Goal: Task Accomplishment & Management: Use online tool/utility

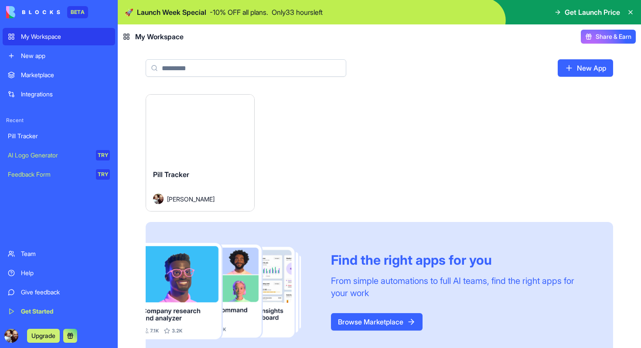
click at [44, 73] on div "Marketplace" at bounding box center [65, 75] width 89 height 9
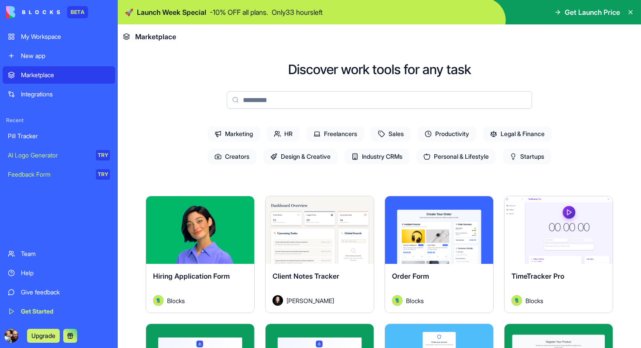
scroll to position [28, 0]
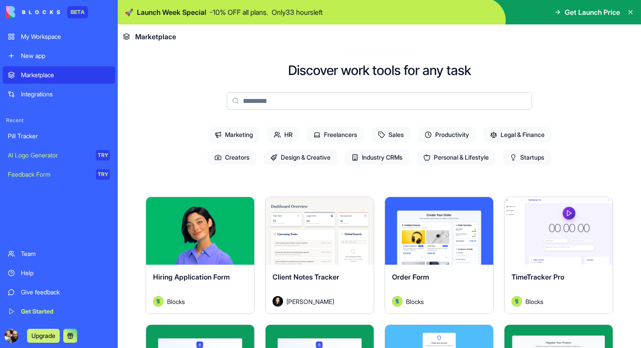
click at [285, 137] on span "HR" at bounding box center [283, 135] width 33 height 16
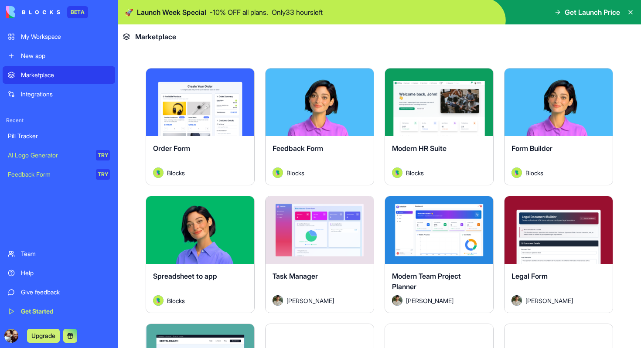
scroll to position [157, 0]
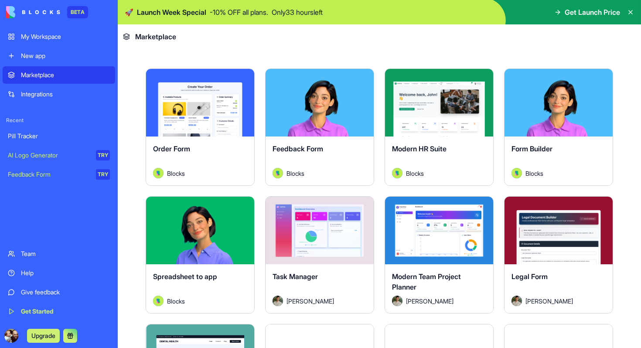
click at [430, 74] on div "Explore" at bounding box center [439, 103] width 108 height 68
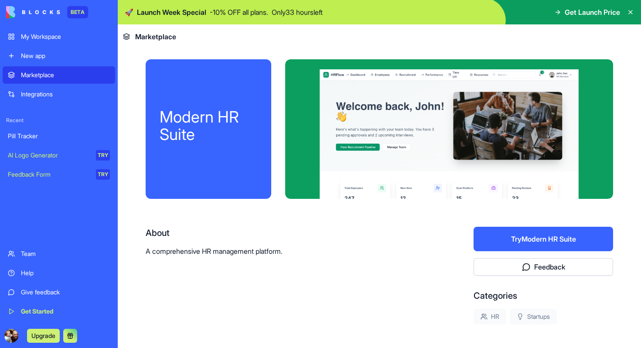
scroll to position [43, 0]
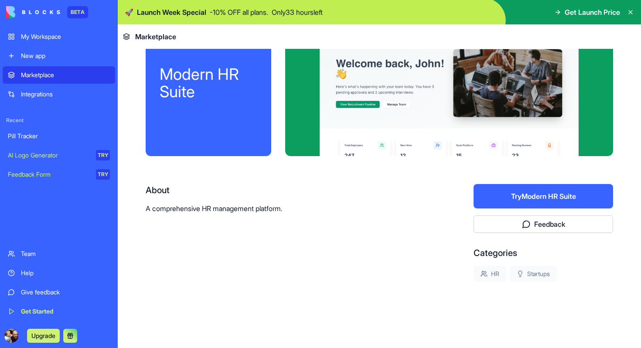
click at [288, 284] on div "Modern HR Suite About A comprehensive HR management platform. Try Modern HR Sui…" at bounding box center [380, 177] width 468 height 321
click at [31, 156] on div "AI Logo Generator" at bounding box center [49, 155] width 82 height 9
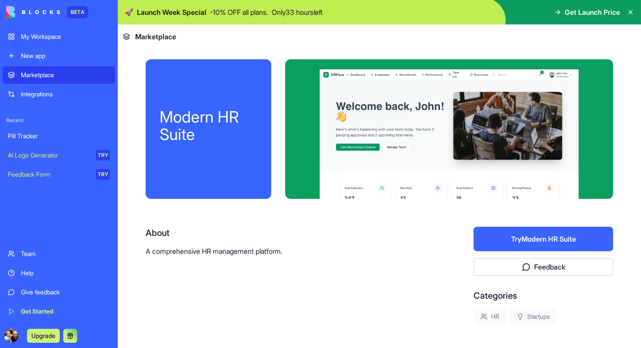
click at [35, 38] on div "My Workspace" at bounding box center [65, 36] width 89 height 9
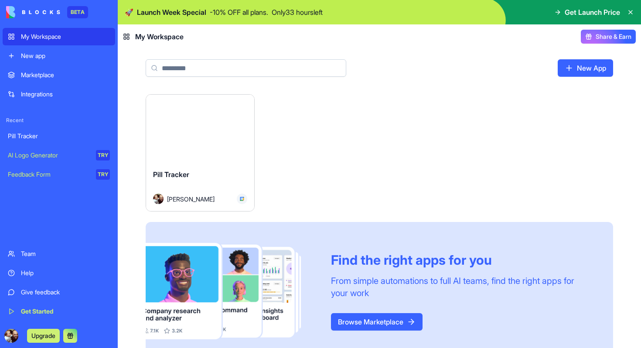
click at [27, 94] on div "Integrations" at bounding box center [65, 94] width 89 height 9
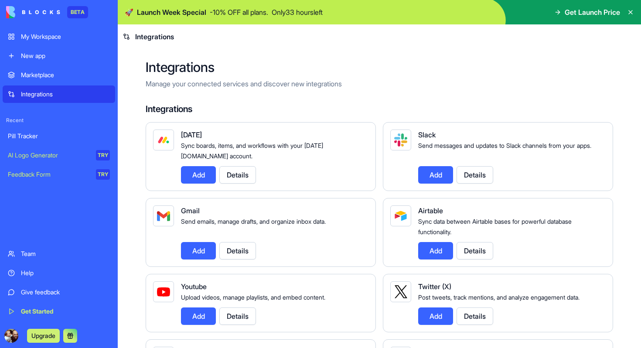
click at [31, 256] on div "Team" at bounding box center [65, 254] width 89 height 9
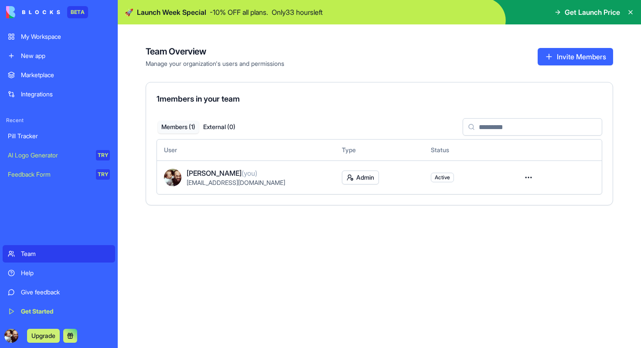
click at [42, 37] on div "My Workspace" at bounding box center [65, 36] width 89 height 9
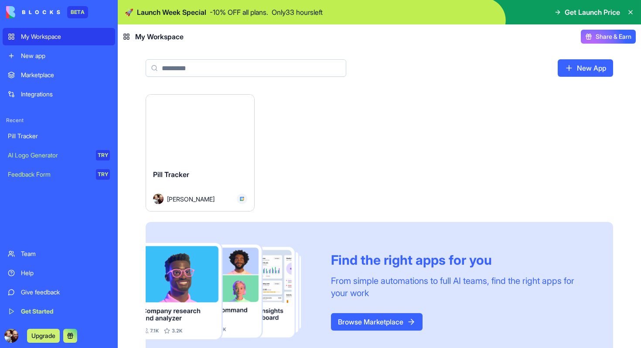
click at [134, 67] on div "New App" at bounding box center [379, 71] width 523 height 45
click at [598, 37] on span "Share & Earn" at bounding box center [614, 36] width 36 height 9
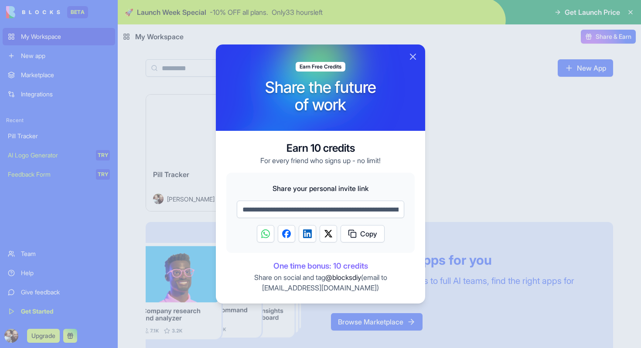
click at [588, 36] on div at bounding box center [320, 174] width 641 height 348
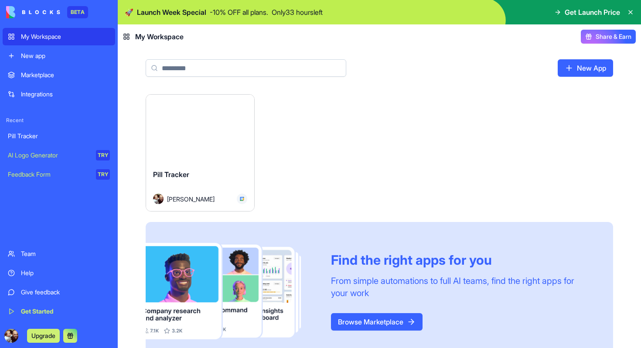
click at [588, 36] on button "Share & Earn" at bounding box center [608, 37] width 55 height 14
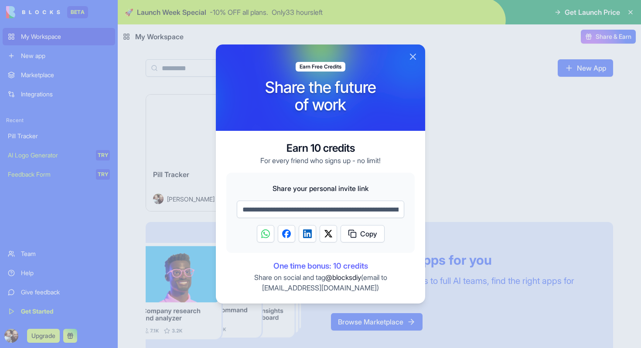
click at [413, 58] on button "Close" at bounding box center [413, 56] width 10 height 10
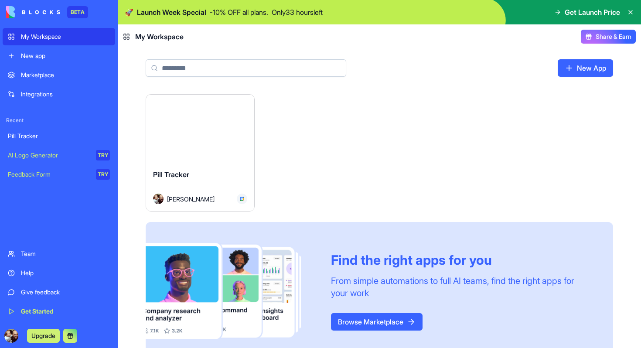
click at [137, 70] on div "New App" at bounding box center [379, 71] width 523 height 45
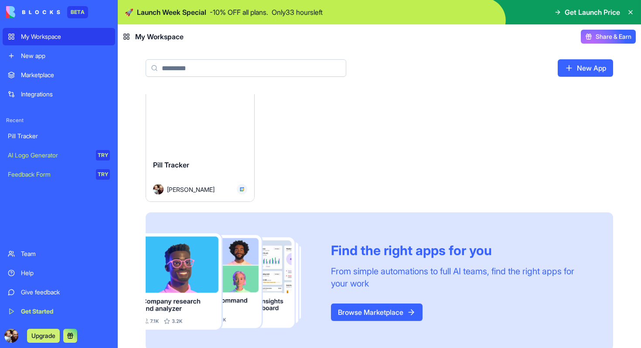
scroll to position [20, 0]
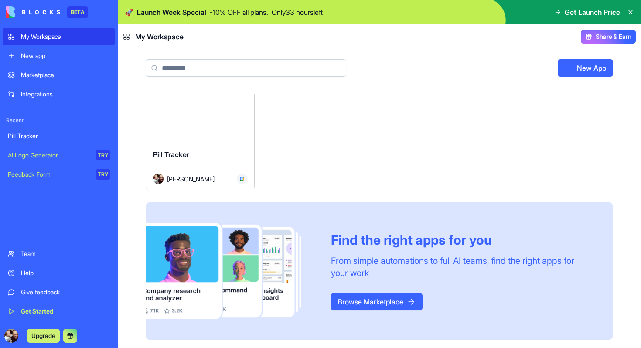
click at [384, 302] on link "Browse Marketplace" at bounding box center [377, 301] width 92 height 17
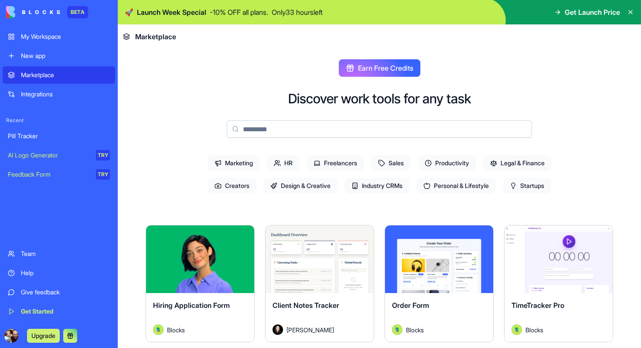
click at [48, 58] on div "New app" at bounding box center [65, 55] width 89 height 9
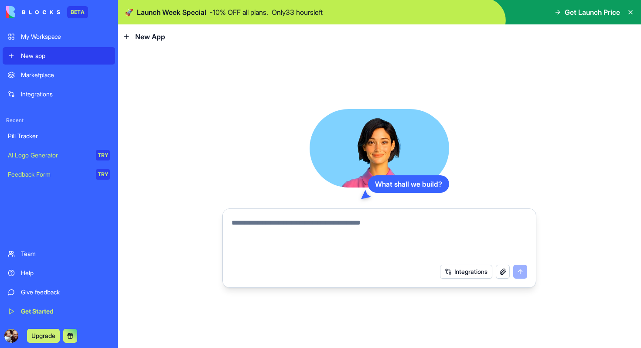
click at [52, 34] on div "My Workspace" at bounding box center [65, 36] width 89 height 9
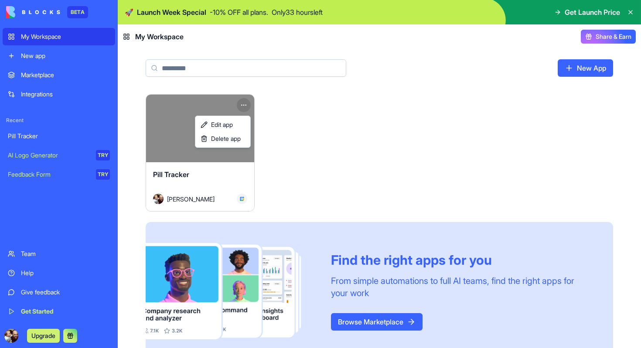
click at [242, 104] on html "BETA My Workspace New app Marketplace Integrations Recent Pill Tracker AI Logo …" at bounding box center [320, 174] width 641 height 348
click at [233, 140] on span "Delete app" at bounding box center [226, 138] width 30 height 9
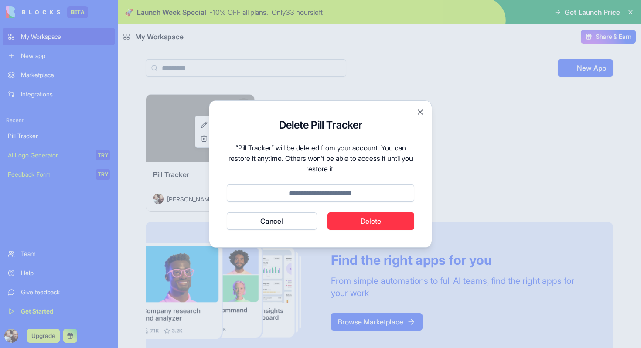
click at [369, 227] on button "Delete" at bounding box center [371, 220] width 87 height 17
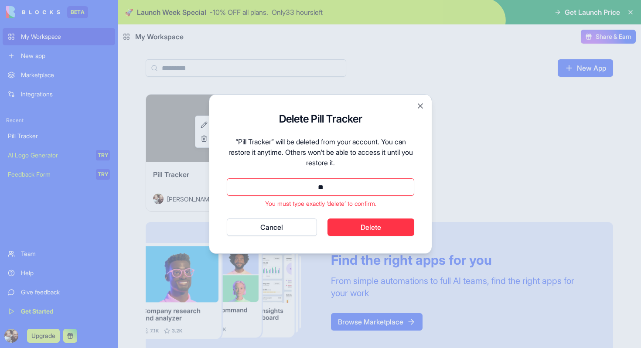
type input "*"
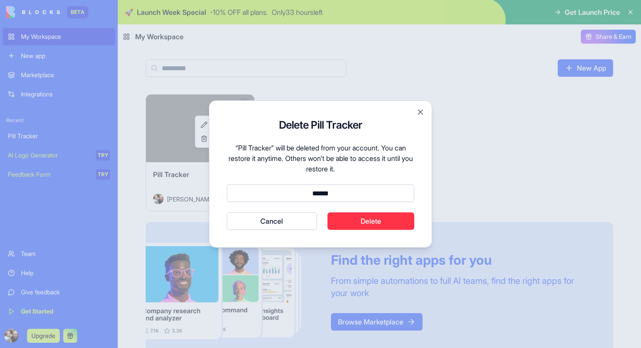
type input "******"
click at [380, 226] on button "Delete" at bounding box center [371, 220] width 87 height 17
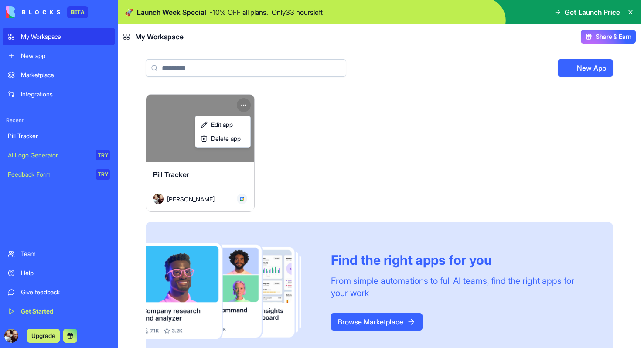
click at [491, 185] on html "BETA My Workspace New app Marketplace Integrations Recent Pill Tracker AI Logo …" at bounding box center [320, 174] width 641 height 348
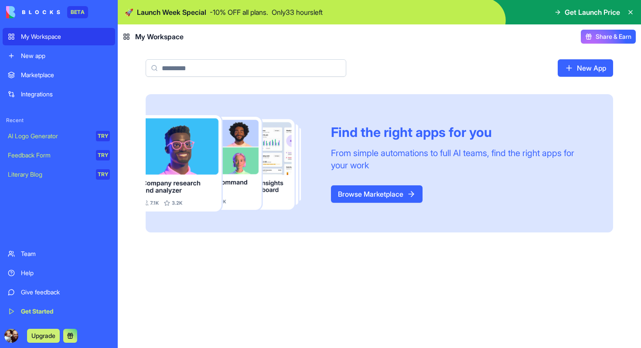
click at [568, 65] on link "New App" at bounding box center [585, 67] width 55 height 17
click at [209, 71] on input "**" at bounding box center [246, 67] width 201 height 17
type input "*"
click at [378, 42] on header "My Workspace Share & Earn" at bounding box center [379, 36] width 523 height 24
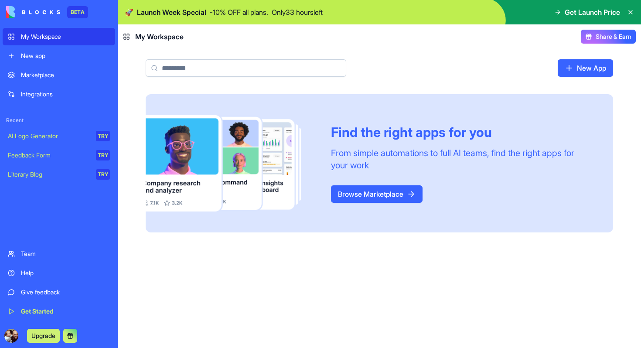
click at [38, 96] on div "Integrations" at bounding box center [65, 94] width 89 height 9
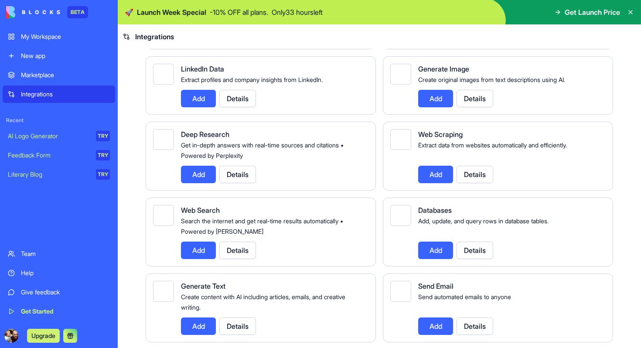
scroll to position [962, 0]
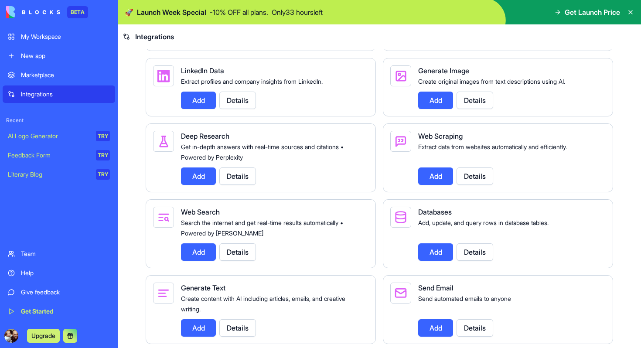
click at [436, 185] on button "Add" at bounding box center [435, 176] width 35 height 17
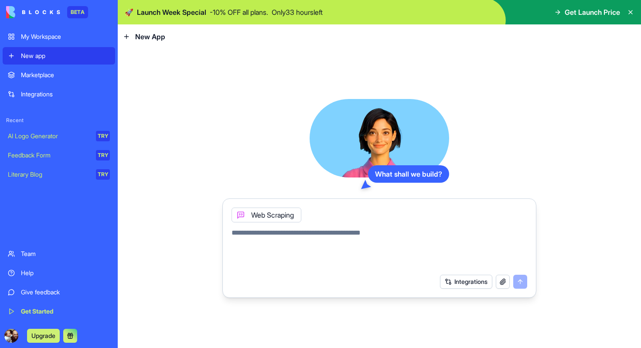
click at [475, 284] on button "Integrations" at bounding box center [466, 282] width 52 height 14
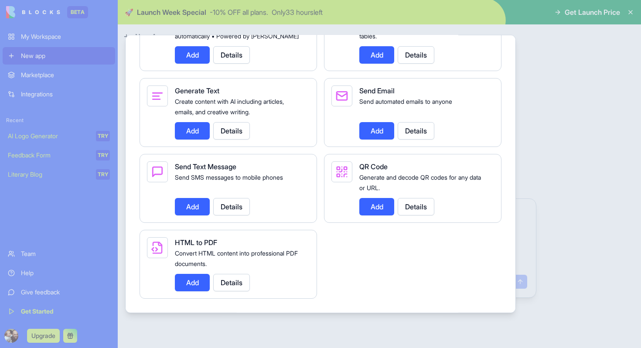
scroll to position [1253, 0]
click at [539, 76] on div at bounding box center [320, 174] width 641 height 348
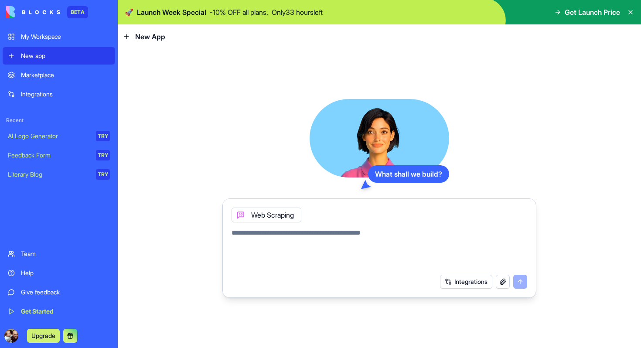
click at [295, 234] on textarea at bounding box center [380, 249] width 296 height 42
type textarea "*"
click at [192, 163] on div "What shall we build? Web Scraping Integrations" at bounding box center [379, 198] width 523 height 299
click at [46, 74] on div "Marketplace" at bounding box center [65, 75] width 89 height 9
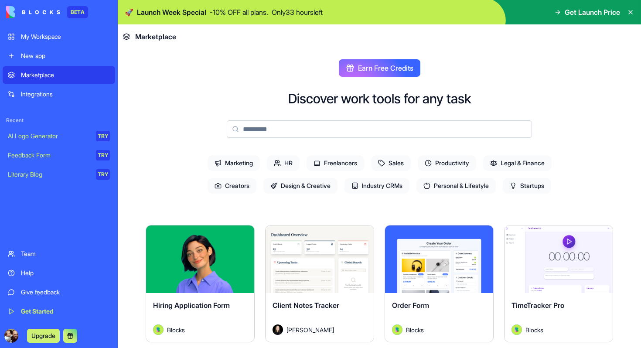
click at [398, 161] on span "Sales" at bounding box center [391, 163] width 40 height 16
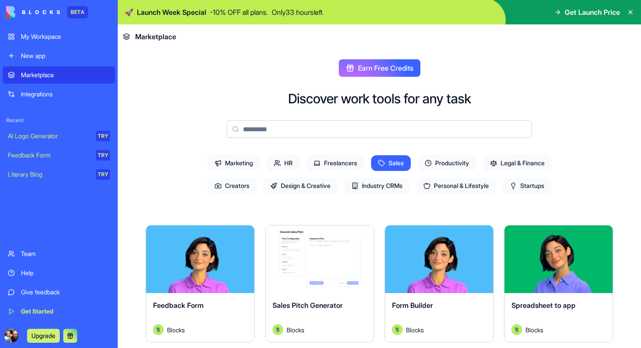
click at [39, 59] on div "New app" at bounding box center [65, 55] width 89 height 9
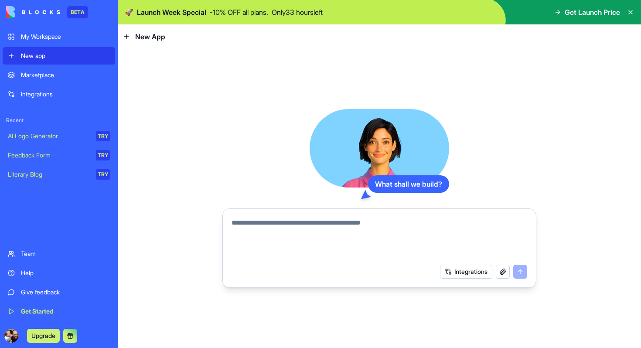
click at [283, 230] on textarea at bounding box center [380, 239] width 296 height 42
type textarea "**********"
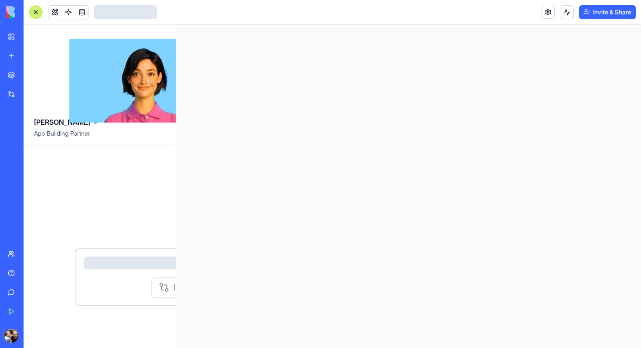
click at [523, 272] on div at bounding box center [408, 186] width 465 height 324
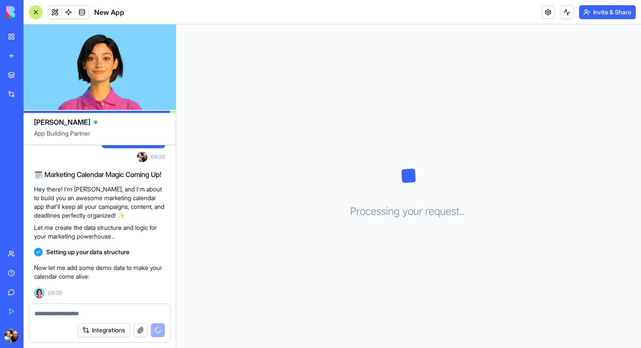
scroll to position [42, 0]
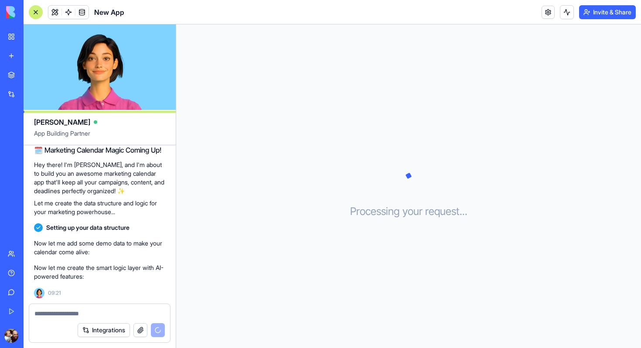
click at [32, 38] on div "My Workspace" at bounding box center [26, 36] width 11 height 9
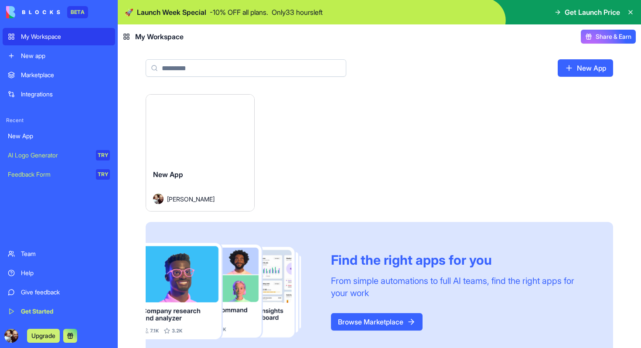
click at [621, 113] on div "Launch New App Tzvika Besor Find the right apps for you From simple automations…" at bounding box center [379, 232] width 523 height 277
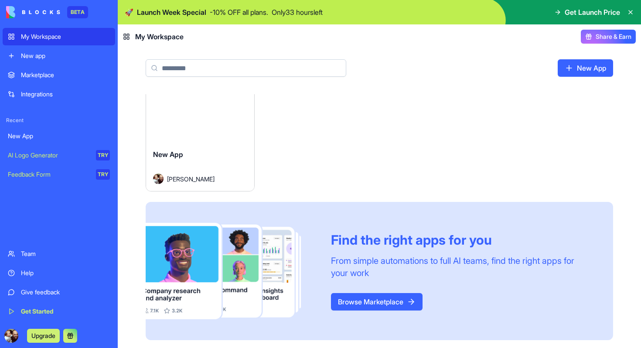
click at [184, 109] on button "Launch" at bounding box center [200, 108] width 65 height 17
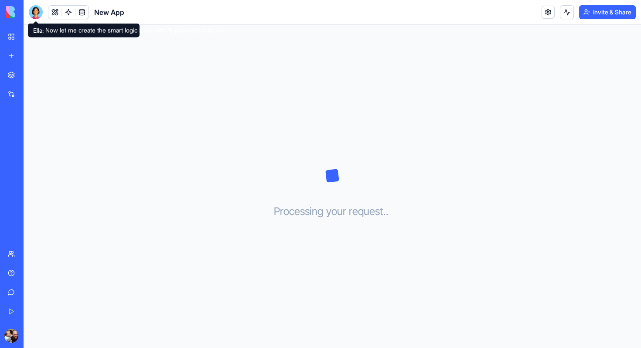
click at [34, 12] on div at bounding box center [36, 12] width 14 height 14
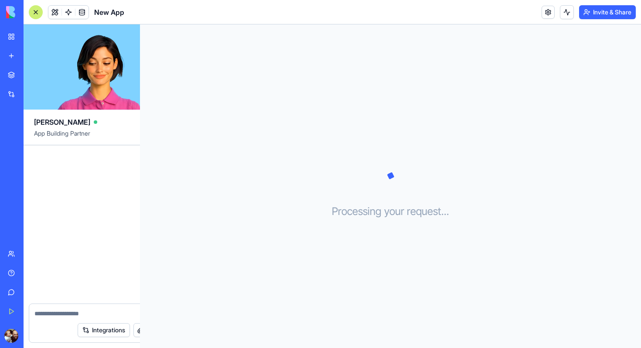
scroll to position [42, 0]
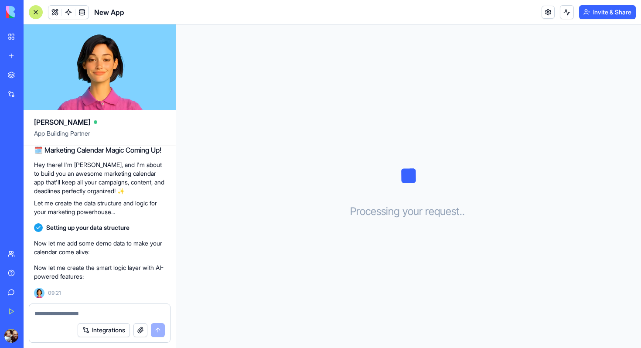
click at [34, 12] on div at bounding box center [36, 12] width 14 height 14
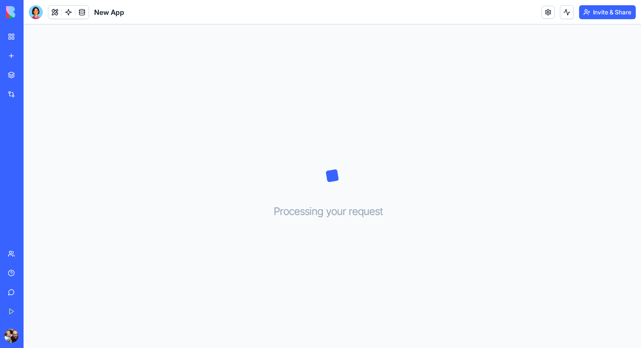
click at [34, 12] on div at bounding box center [36, 12] width 14 height 14
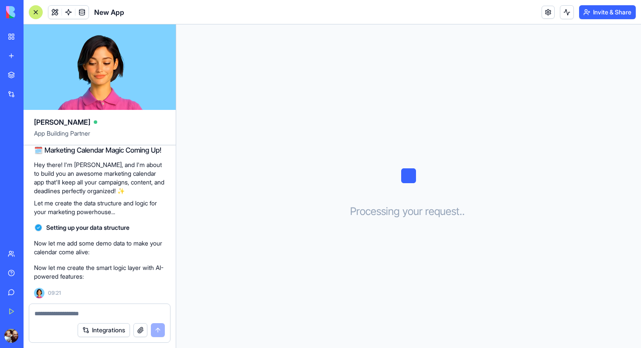
scroll to position [0, 0]
click at [82, 11] on link at bounding box center [81, 12] width 13 height 13
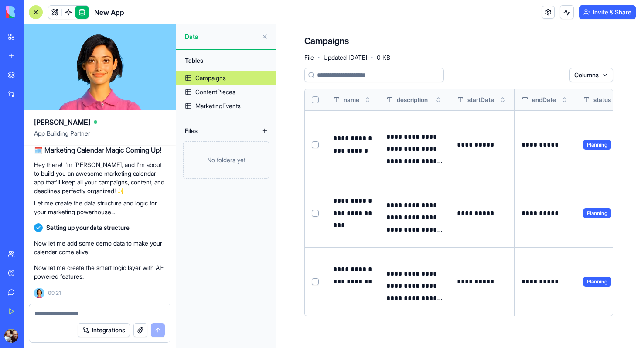
click at [81, 10] on link at bounding box center [81, 12] width 13 height 13
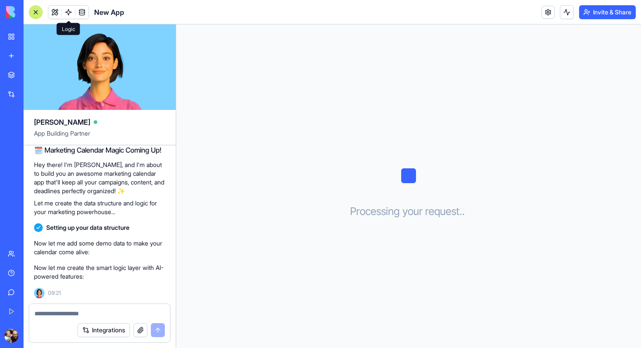
click at [68, 11] on link at bounding box center [68, 12] width 13 height 13
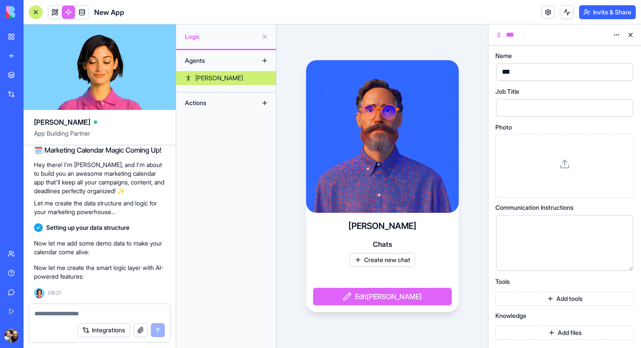
scroll to position [58, 0]
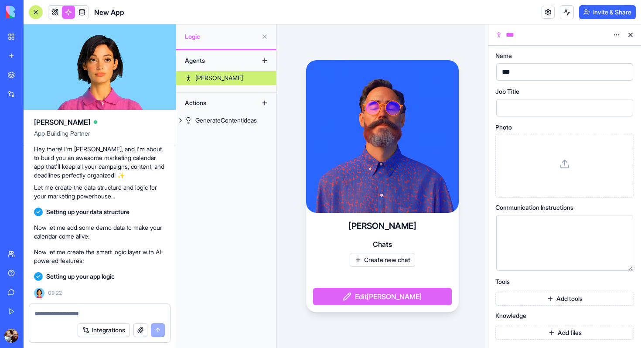
click at [376, 297] on button "Edit Ron" at bounding box center [382, 296] width 139 height 17
click at [369, 297] on button "Edit Ron" at bounding box center [382, 296] width 139 height 17
click at [632, 34] on button at bounding box center [631, 35] width 14 height 14
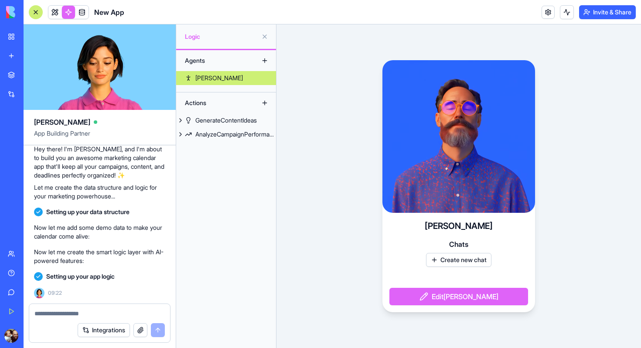
click at [350, 60] on div "Ron Chats Create new chat Edit Ron" at bounding box center [459, 186] width 365 height 324
click at [341, 61] on div "Ron Chats Create new chat Edit Ron" at bounding box center [459, 186] width 365 height 324
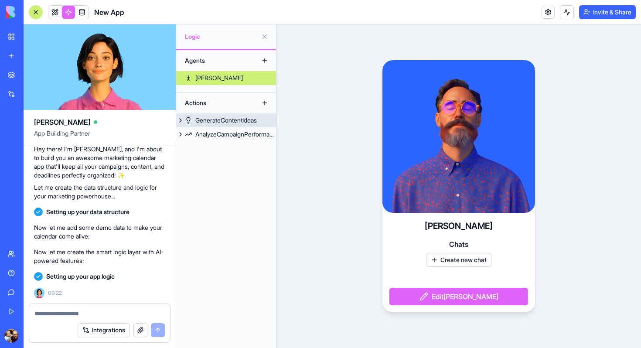
click at [180, 119] on button at bounding box center [180, 120] width 9 height 14
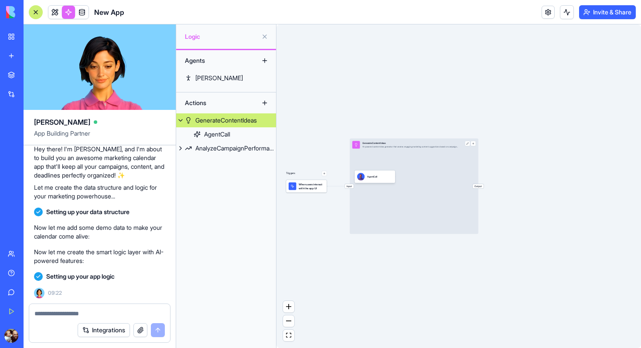
click at [180, 120] on button at bounding box center [180, 120] width 9 height 14
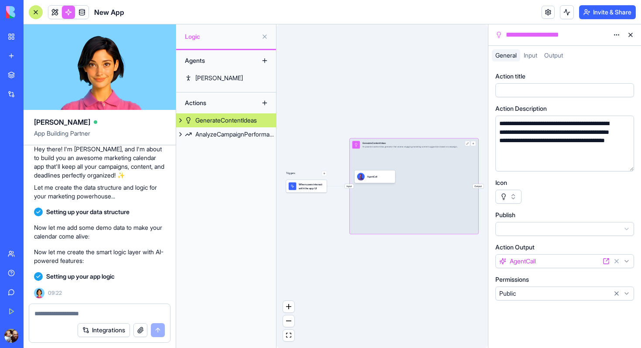
click at [631, 34] on button at bounding box center [631, 35] width 14 height 14
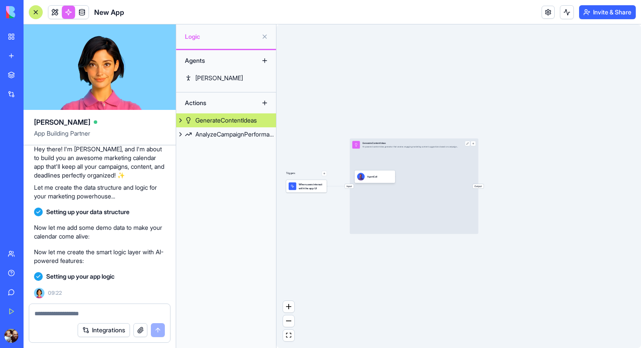
click at [339, 100] on div "Triggers When users interact with the app UI Input GenerateContentIdeas AI-powe…" at bounding box center [459, 186] width 365 height 324
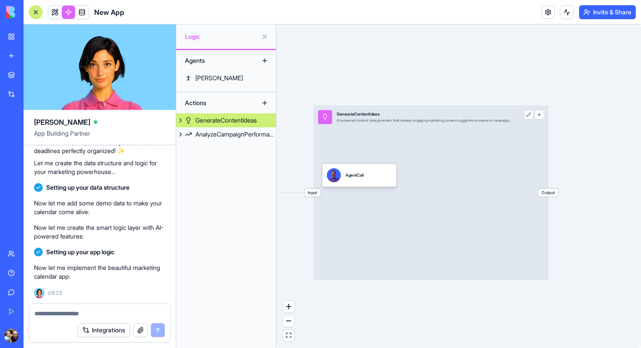
scroll to position [98, 0]
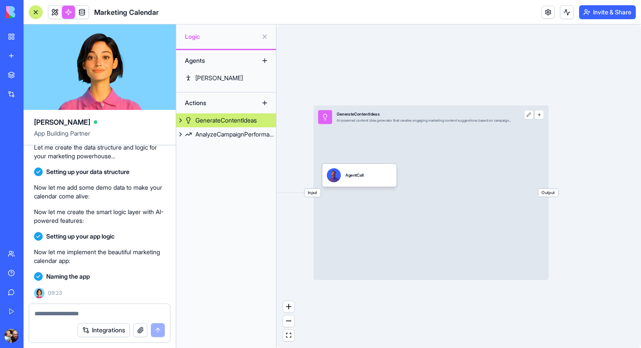
click at [606, 17] on button "Invite & Share" at bounding box center [607, 12] width 57 height 14
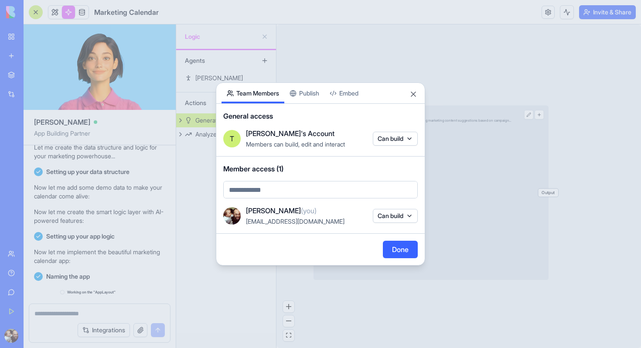
scroll to position [177, 0]
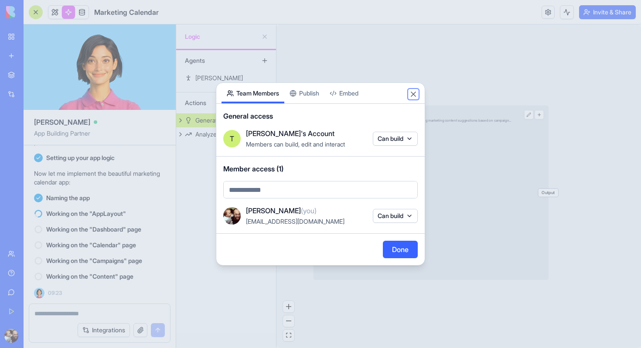
click at [413, 94] on button "Close" at bounding box center [413, 94] width 9 height 9
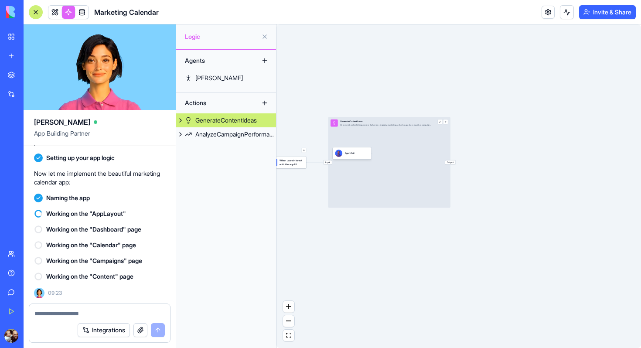
drag, startPoint x: 322, startPoint y: 240, endPoint x: 395, endPoint y: 238, distance: 72.4
click at [395, 238] on div "Triggers When users interact with the app UI Input GenerateContentIdeas AI-powe…" at bounding box center [459, 186] width 365 height 324
drag, startPoint x: 364, startPoint y: 242, endPoint x: 394, endPoint y: 242, distance: 30.1
click at [394, 242] on div "Triggers When users interact with the app UI Input GenerateContentIdeas AI-powe…" at bounding box center [459, 186] width 365 height 324
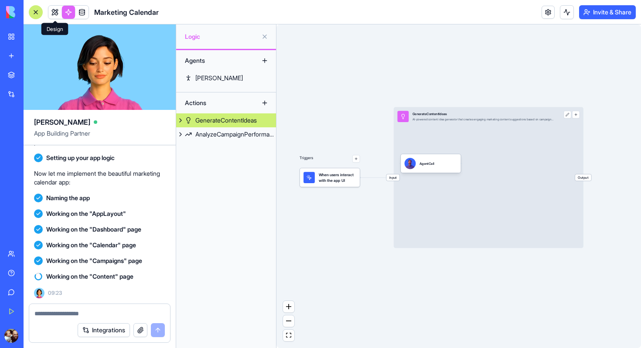
click at [54, 10] on span at bounding box center [55, 12] width 24 height 24
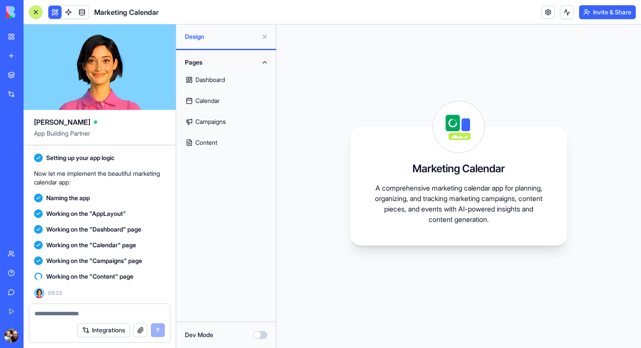
click at [219, 97] on link "Calendar" at bounding box center [225, 100] width 89 height 21
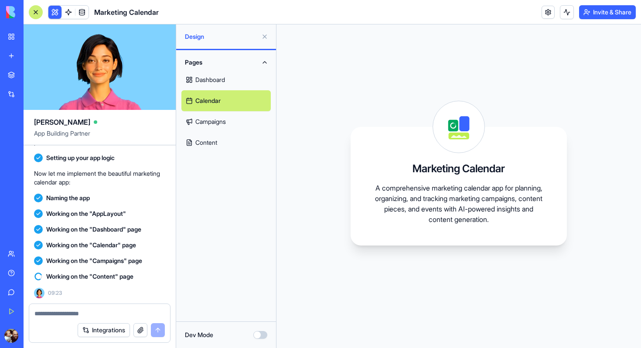
click at [220, 123] on link "Campaigns" at bounding box center [225, 121] width 89 height 21
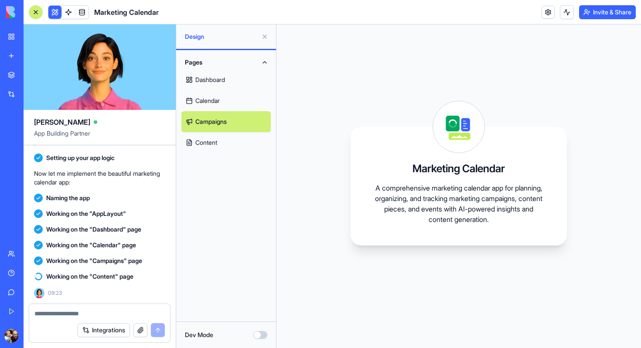
click at [215, 137] on link "Content" at bounding box center [225, 142] width 89 height 21
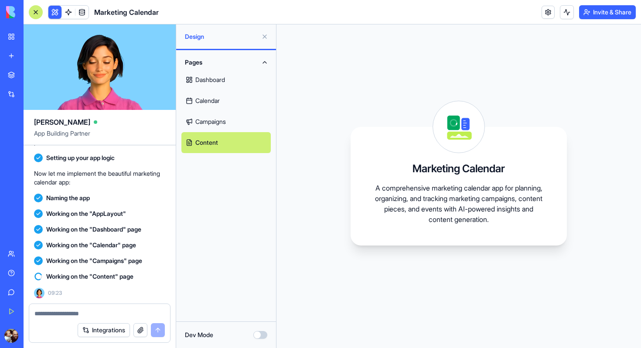
click at [219, 127] on link "Campaigns" at bounding box center [225, 121] width 89 height 21
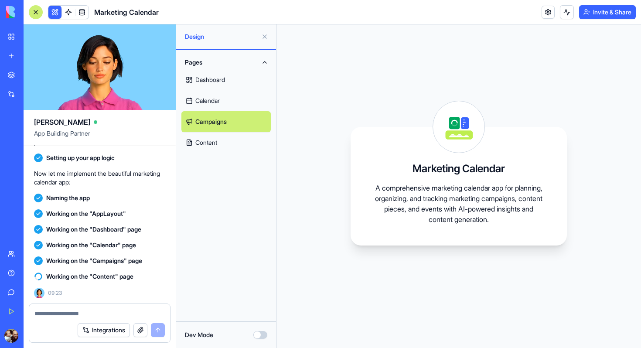
click at [218, 99] on link "Calendar" at bounding box center [225, 100] width 89 height 21
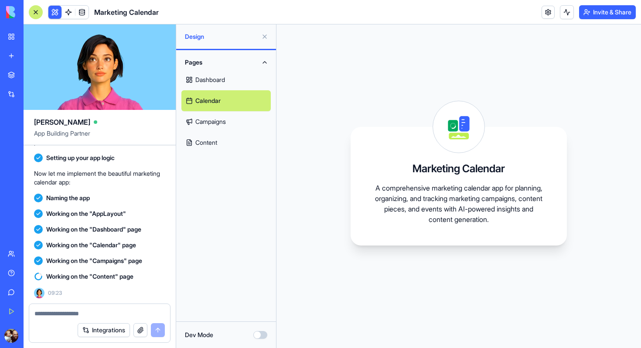
click at [219, 79] on link "Dashboard" at bounding box center [225, 79] width 89 height 21
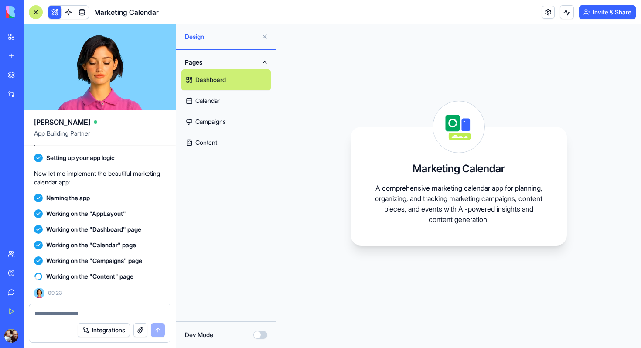
click at [267, 37] on button at bounding box center [265, 37] width 14 height 14
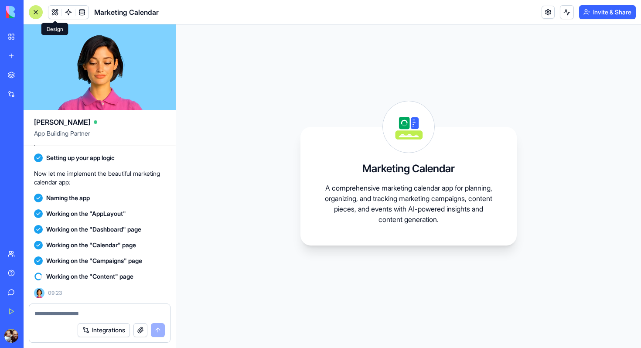
click at [296, 44] on div "Marketing Calendar A comprehensive marketing calendar app for planning, organiz…" at bounding box center [408, 186] width 465 height 324
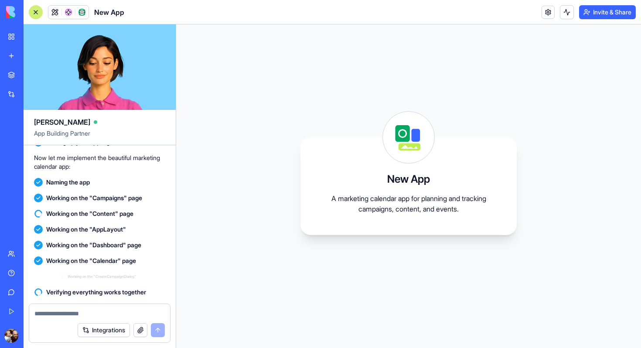
scroll to position [416, 0]
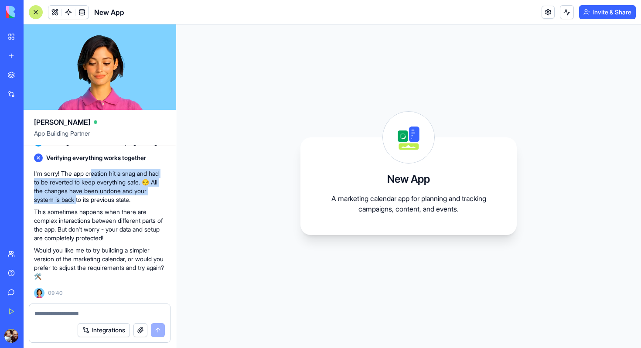
drag, startPoint x: 96, startPoint y: 175, endPoint x: 93, endPoint y: 198, distance: 23.3
click at [93, 198] on p "I'm sorry! The app creation hit a snag and had to be reverted to keep everythin…" at bounding box center [99, 186] width 131 height 35
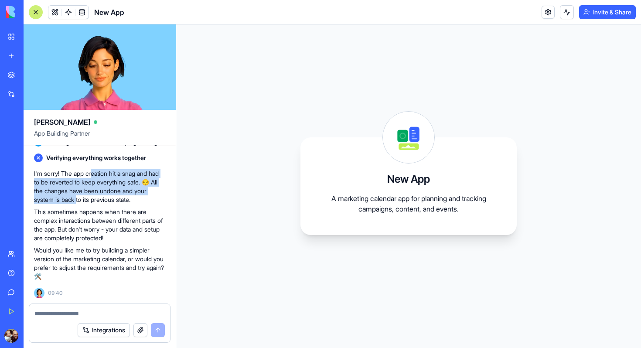
click at [93, 198] on p "I'm sorry! The app creation hit a snag and had to be reverted to keep everythin…" at bounding box center [99, 186] width 131 height 35
drag, startPoint x: 89, startPoint y: 199, endPoint x: 94, endPoint y: 173, distance: 26.6
click at [94, 173] on p "I'm sorry! The app creation hit a snag and had to be reverted to keep everythin…" at bounding box center [99, 186] width 131 height 35
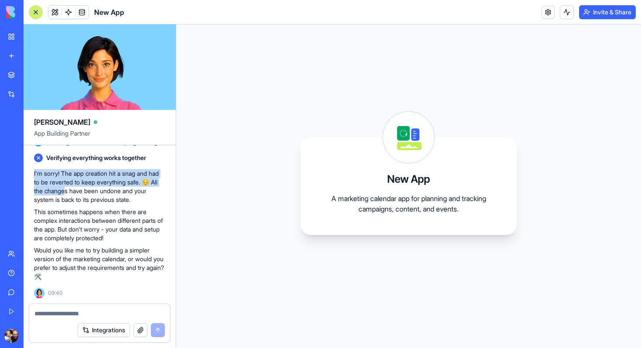
drag, startPoint x: 92, startPoint y: 165, endPoint x: 83, endPoint y: 191, distance: 27.9
click at [83, 191] on div "a marketing calendar Undo 09:20 🗓️ Marketing Calendar Magic Coming Up! Hey ther…" at bounding box center [100, 30] width 152 height 548
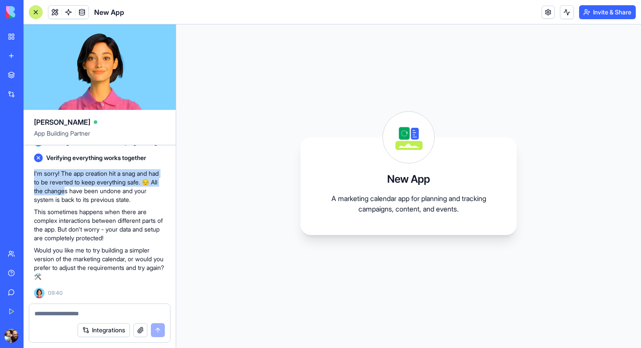
click at [83, 191] on p "I'm sorry! The app creation hit a snag and had to be reverted to keep everythin…" at bounding box center [99, 186] width 131 height 35
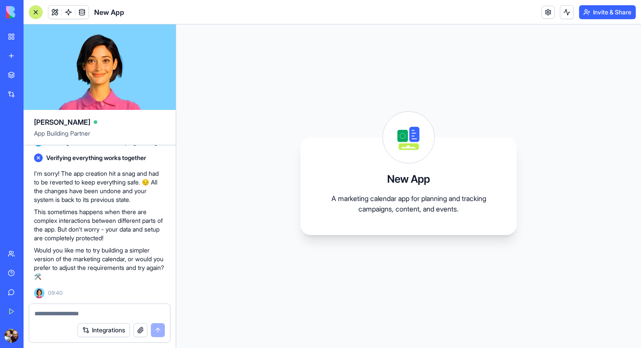
click at [38, 13] on div at bounding box center [36, 12] width 14 height 14
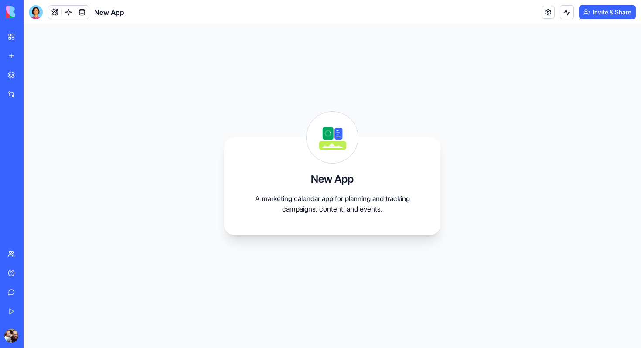
click at [318, 190] on div "New App A marketing calendar app for planning and tracking campaigns, content, …" at bounding box center [332, 186] width 216 height 98
click at [327, 150] on icon at bounding box center [332, 137] width 51 height 51
click at [342, 121] on icon at bounding box center [332, 137] width 51 height 51
click at [510, 114] on div "New App A marketing calendar app for planning and tracking campaigns, content, …" at bounding box center [333, 186] width 618 height 324
click at [198, 126] on div "New App A marketing calendar app for planning and tracking campaigns, content, …" at bounding box center [333, 186] width 618 height 324
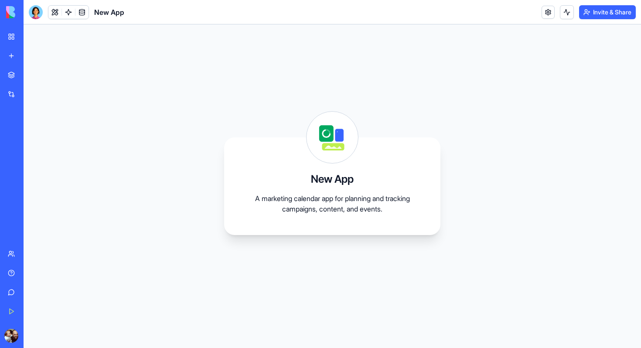
click at [24, 55] on div "New app" at bounding box center [26, 55] width 11 height 9
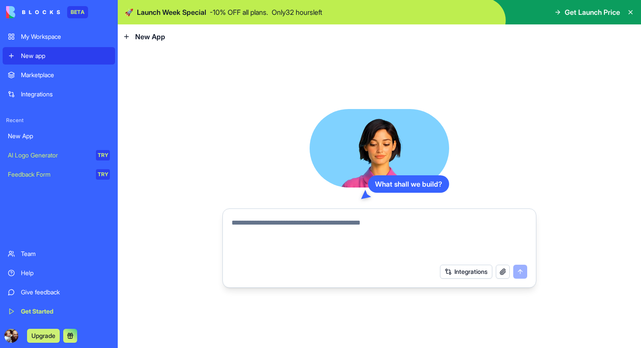
click at [44, 35] on div "My Workspace" at bounding box center [65, 36] width 89 height 9
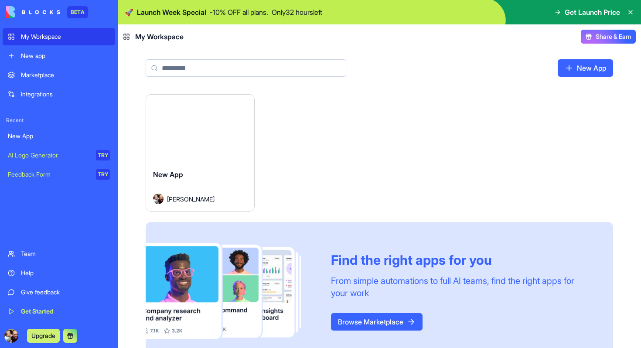
click at [246, 108] on html "BETA My Workspace New app Marketplace Integrations Recent New App AI Logo Gener…" at bounding box center [320, 174] width 641 height 348
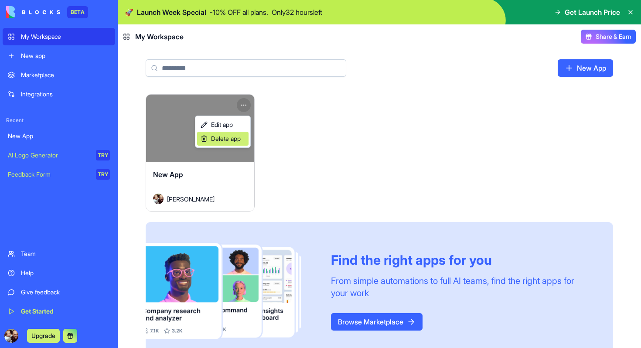
click at [220, 140] on span "Delete app" at bounding box center [226, 138] width 30 height 9
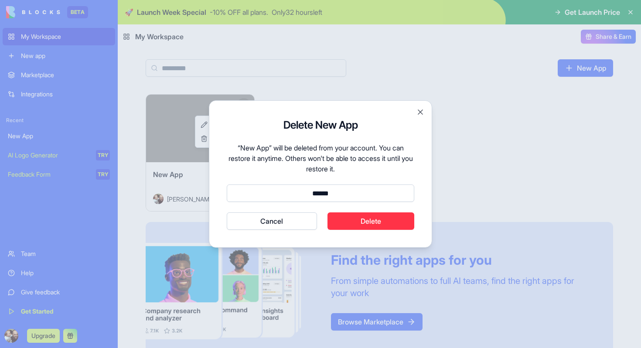
type input "******"
click at [227, 212] on button "Cancel" at bounding box center [272, 220] width 90 height 17
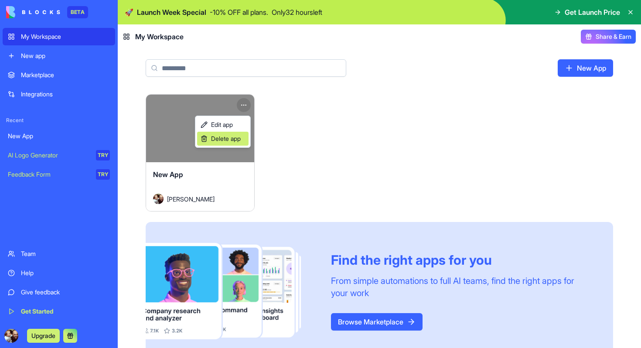
click at [227, 136] on span "Delete app" at bounding box center [226, 138] width 30 height 9
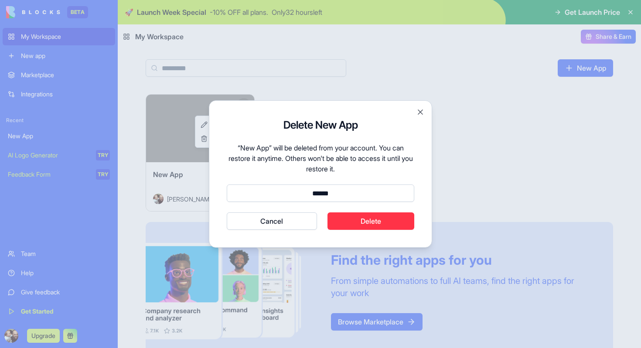
type input "******"
click at [227, 212] on button "Cancel" at bounding box center [272, 220] width 90 height 17
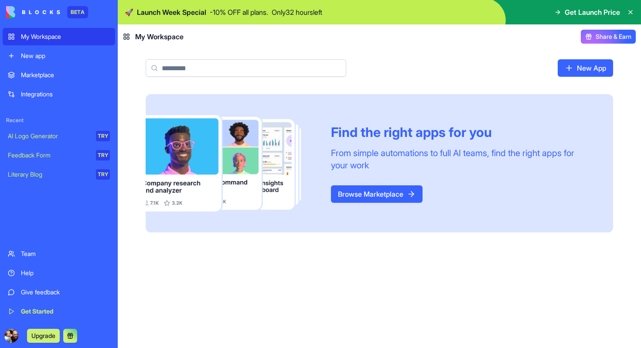
click at [44, 58] on div "New app" at bounding box center [65, 55] width 89 height 9
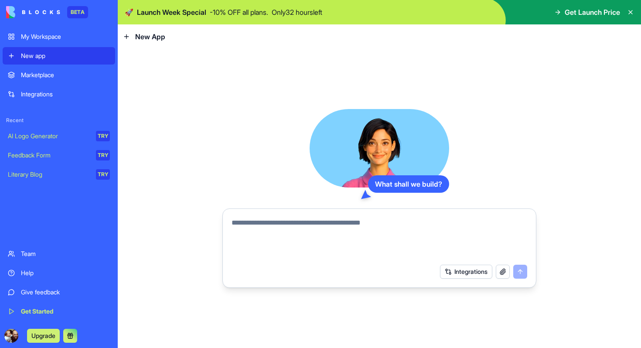
click at [258, 223] on textarea at bounding box center [380, 239] width 296 height 42
type textarea "**********"
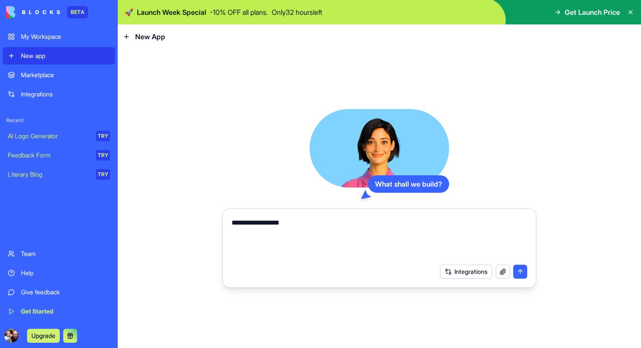
click at [520, 272] on button "submit" at bounding box center [520, 272] width 14 height 14
